Goal: Navigation & Orientation: Find specific page/section

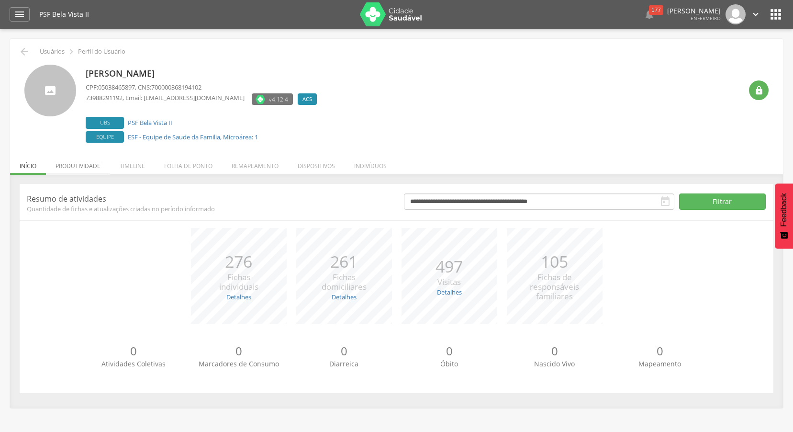
click at [85, 168] on li "Produtividade" at bounding box center [78, 163] width 64 height 22
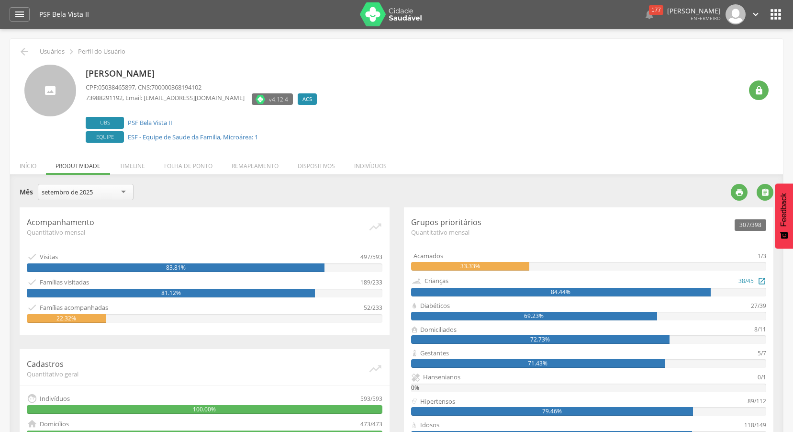
click at [585, 291] on div "84.44%" at bounding box center [561, 292] width 300 height 9
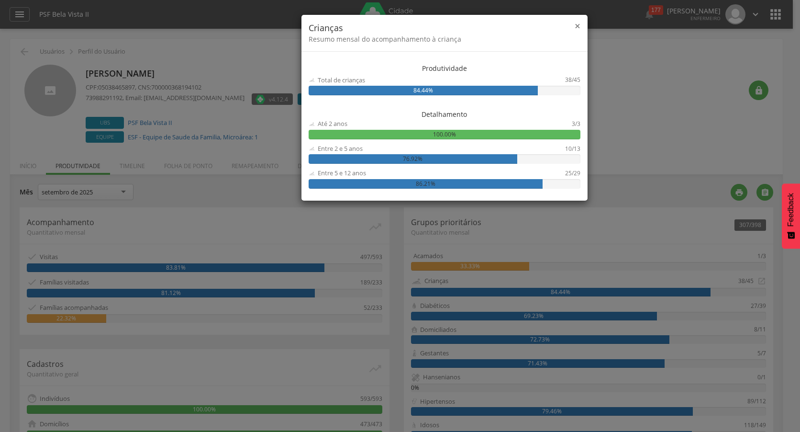
click at [579, 26] on span "×" at bounding box center [578, 25] width 6 height 13
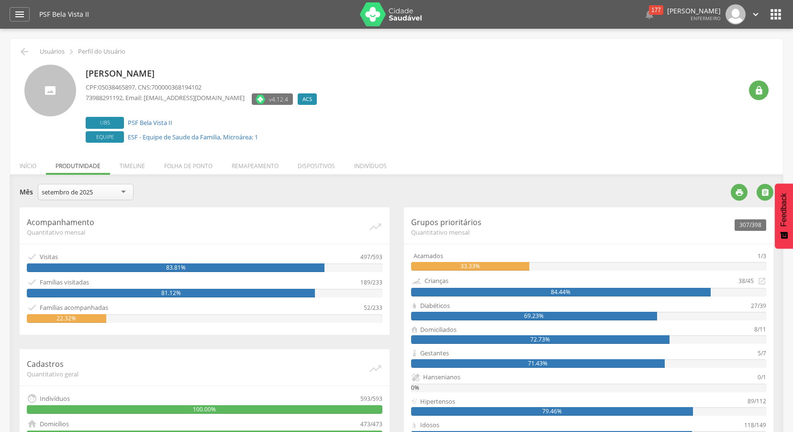
click at [563, 319] on div "69.23%" at bounding box center [534, 315] width 246 height 9
click at [748, 307] on div "Diabéticos" at bounding box center [581, 305] width 340 height 9
click at [643, 316] on div "69.23%" at bounding box center [534, 315] width 246 height 9
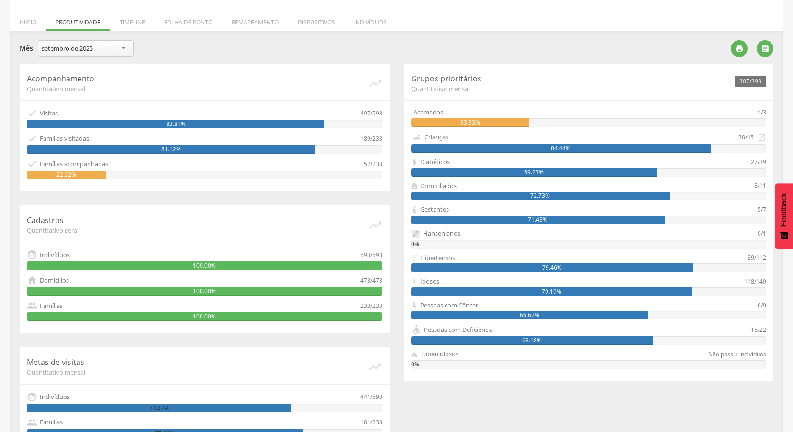
scroll to position [193, 0]
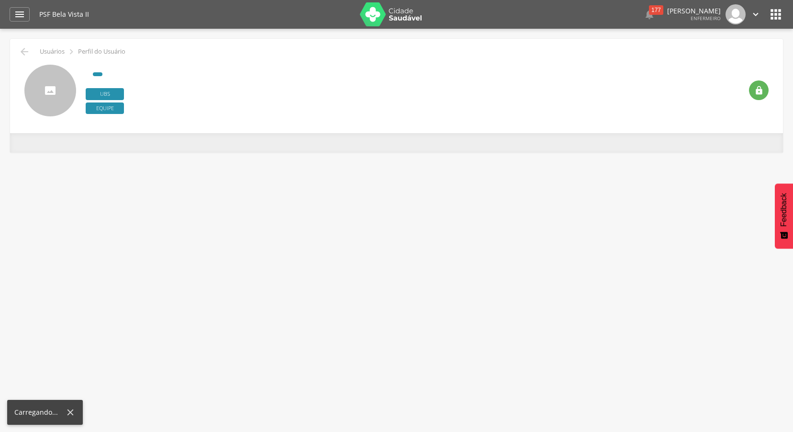
scroll to position [29, 0]
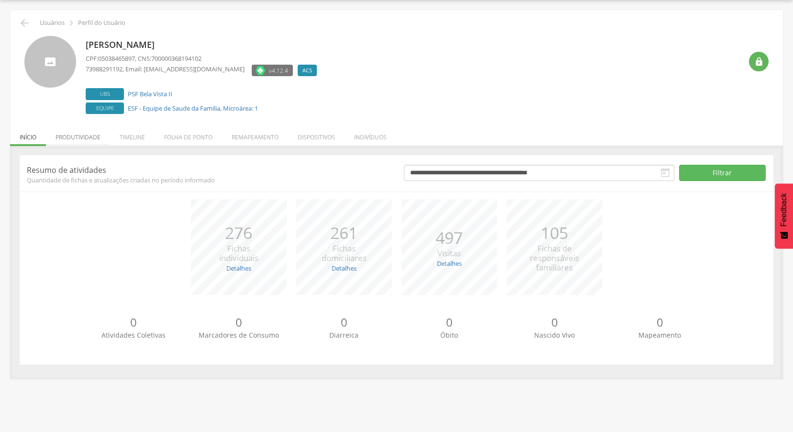
click at [79, 138] on li "Produtividade" at bounding box center [78, 134] width 64 height 22
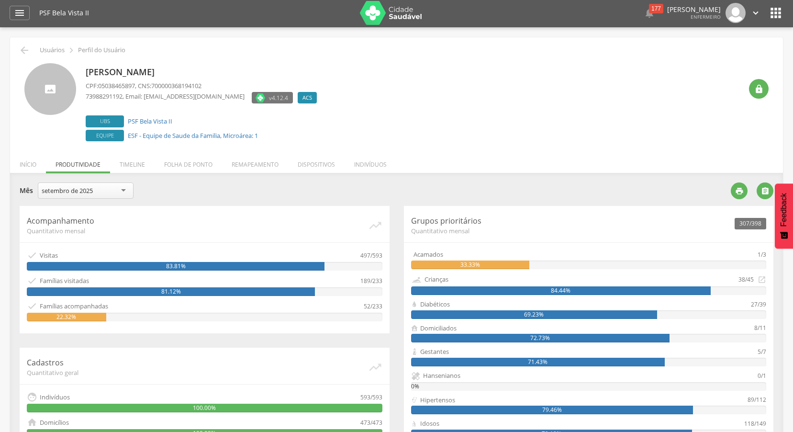
scroll to position [0, 0]
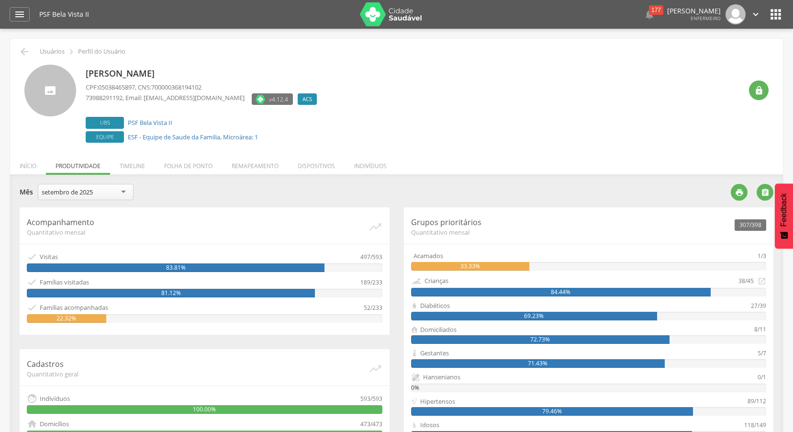
click at [778, 12] on icon "" at bounding box center [775, 14] width 15 height 15
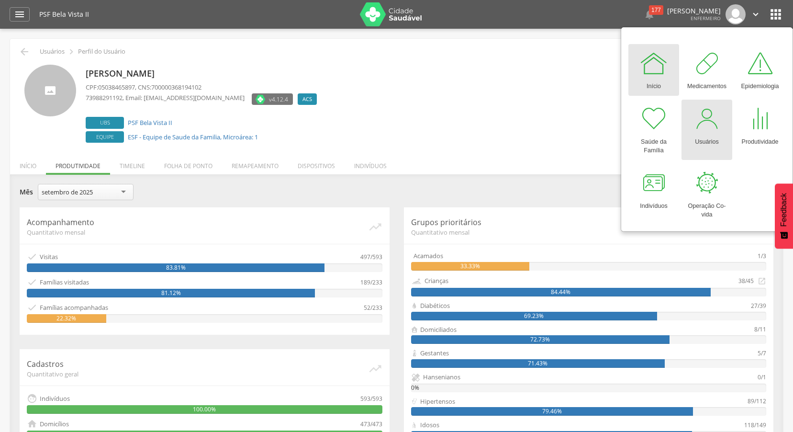
click at [711, 126] on div at bounding box center [706, 118] width 29 height 29
